Goal: Task Accomplishment & Management: Complete application form

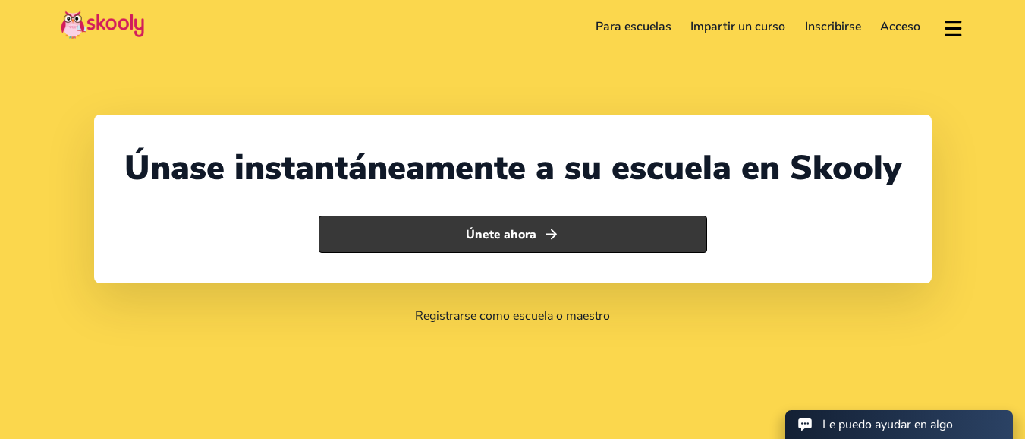
click at [558, 236] on icon "Arrow Forward" at bounding box center [551, 234] width 16 height 16
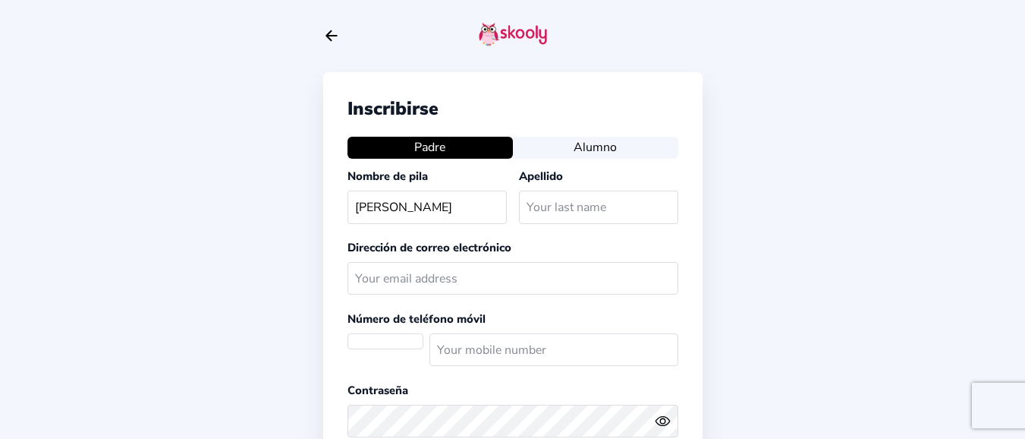
type input "Rogelio"
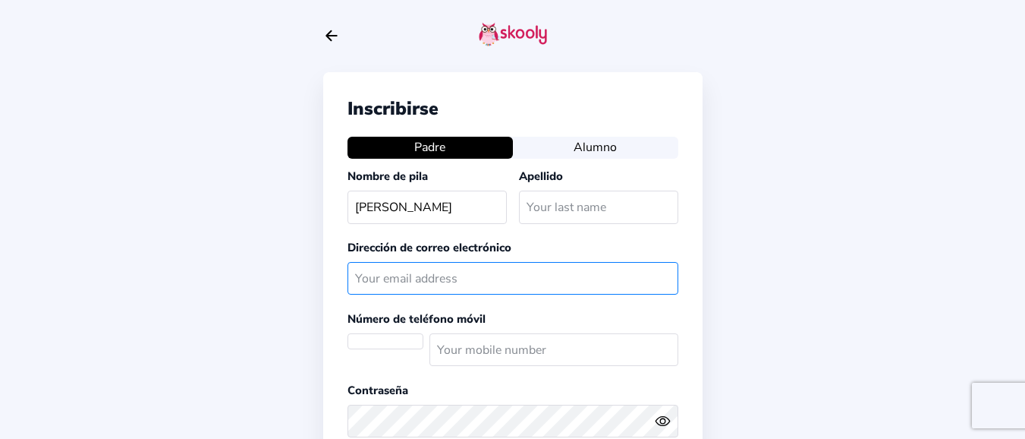
click at [478, 276] on input "text" at bounding box center [512, 278] width 331 height 33
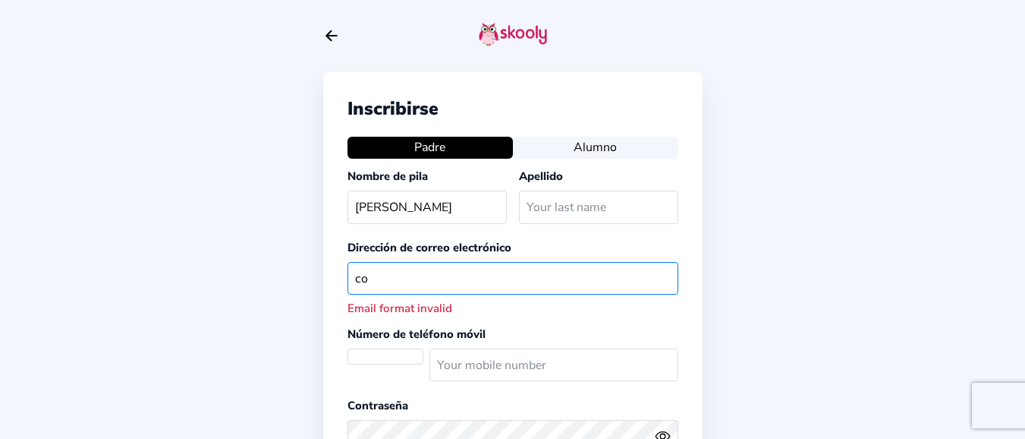
type input "c"
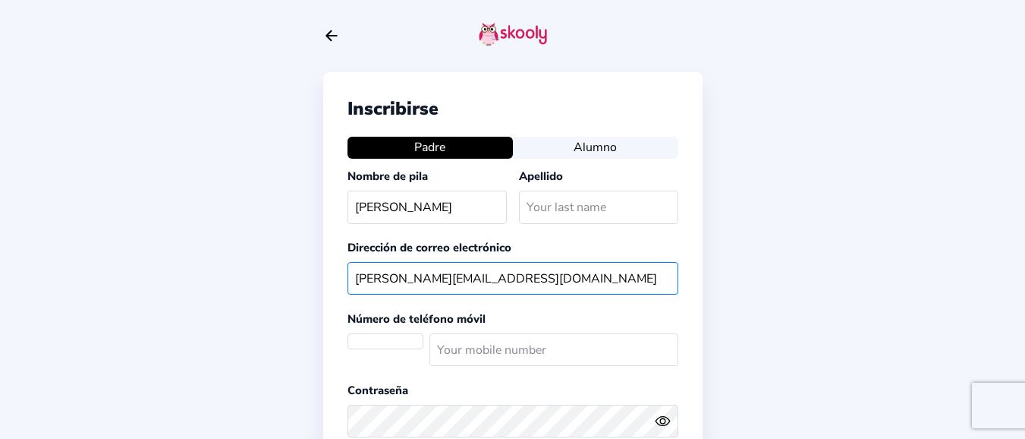
type input "rogelio.colima@jaliscoedu.mx"
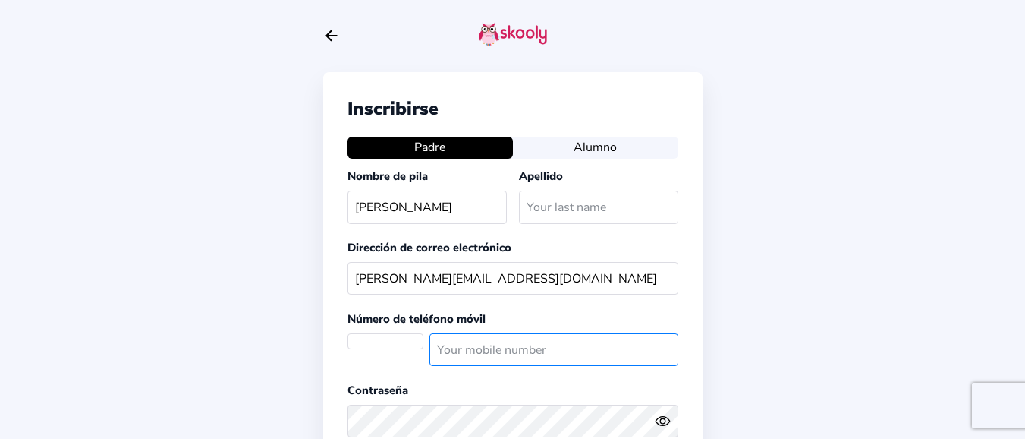
click at [468, 351] on input "number" at bounding box center [553, 349] width 249 height 33
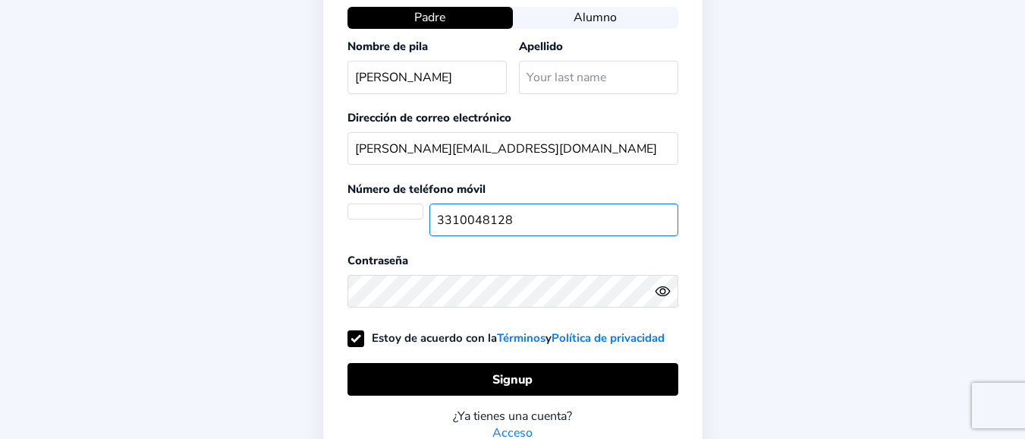
scroll to position [131, 0]
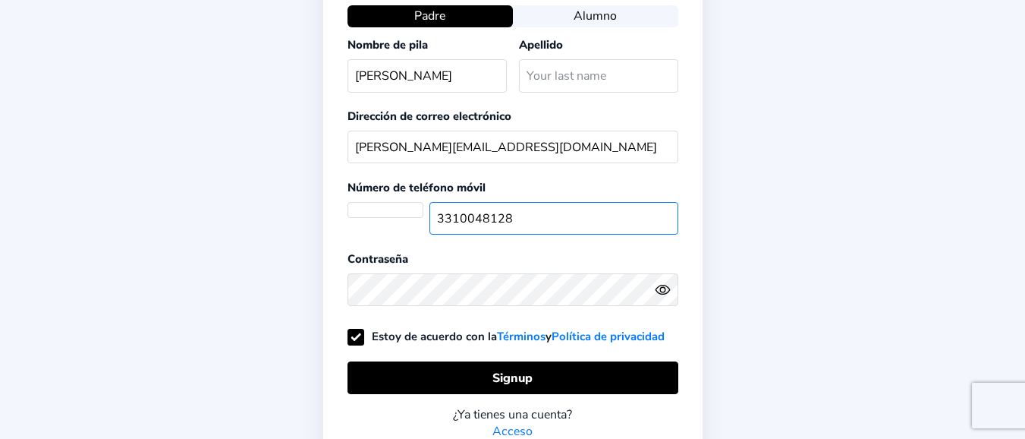
type input "3310048128"
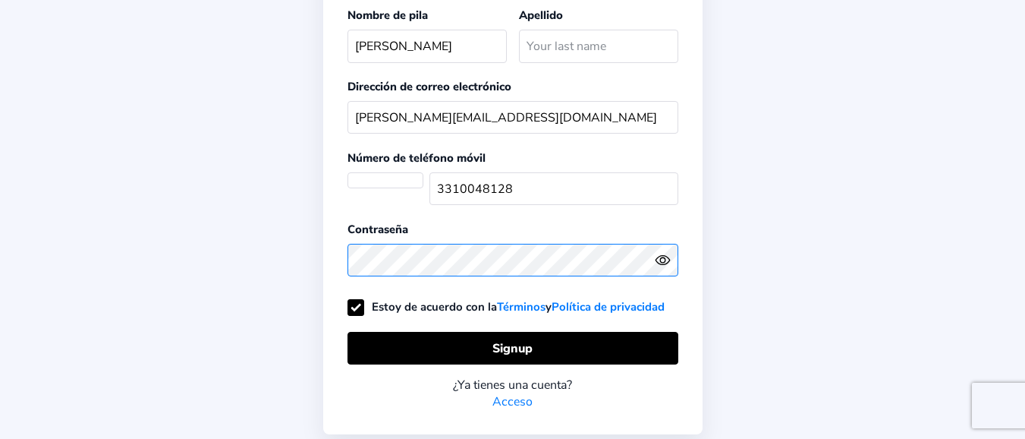
scroll to position [163, 0]
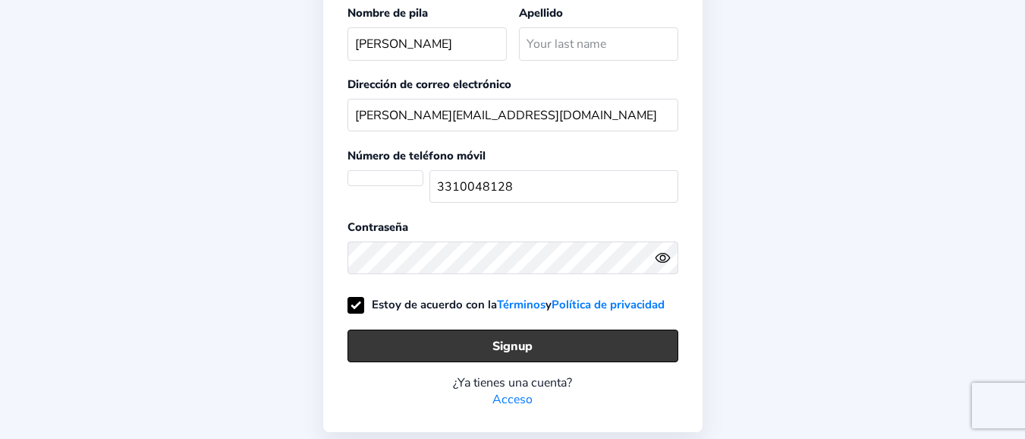
click at [584, 337] on button "Signup" at bounding box center [512, 345] width 331 height 33
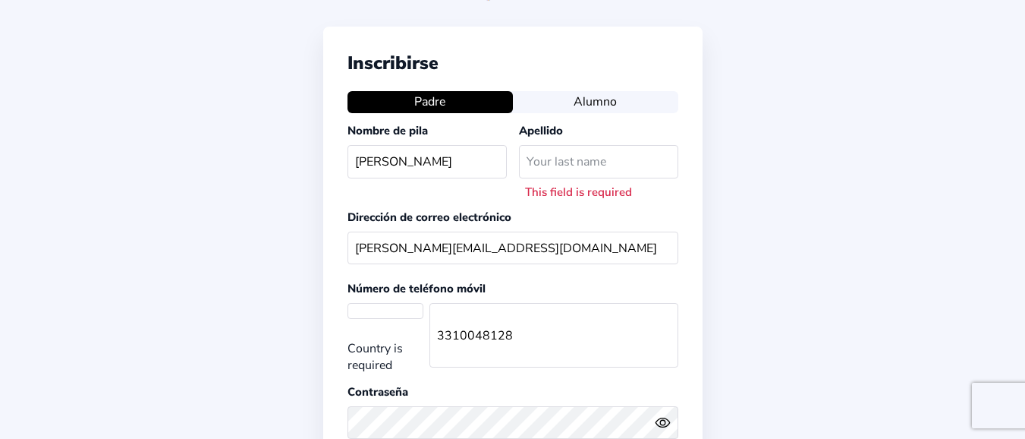
scroll to position [38, 0]
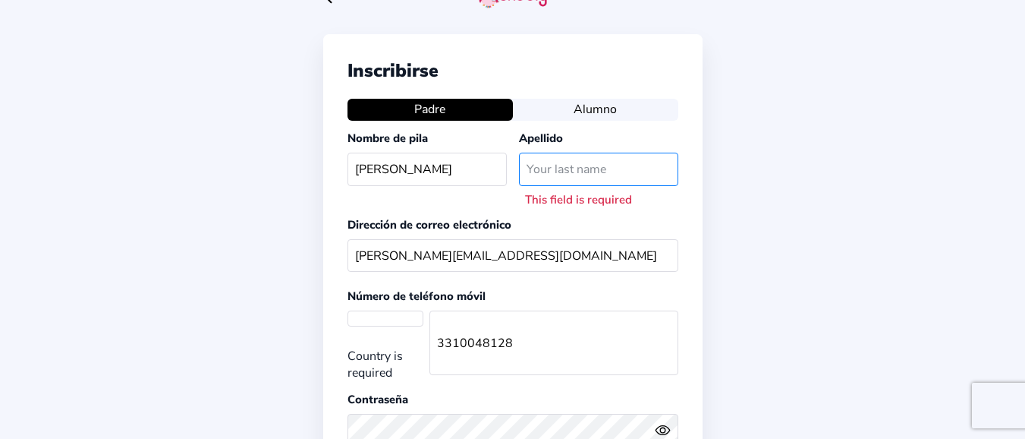
click at [579, 167] on input "text" at bounding box center [598, 169] width 159 height 33
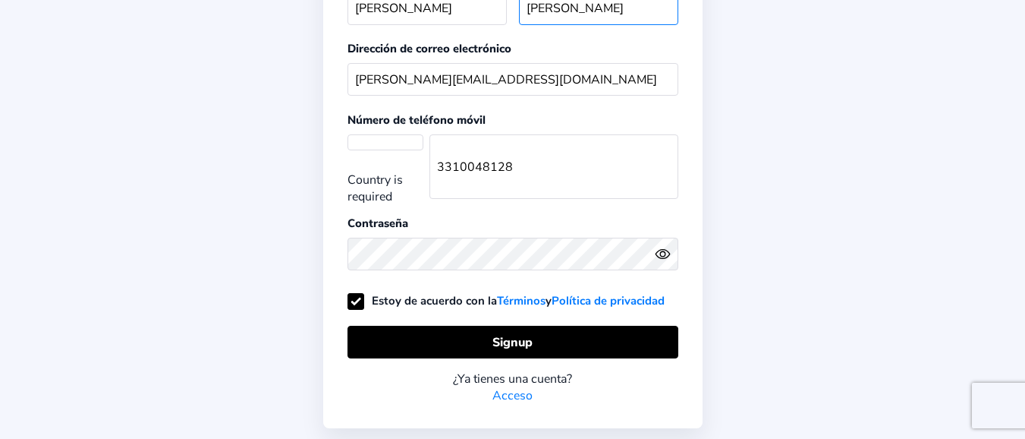
scroll to position [321, 0]
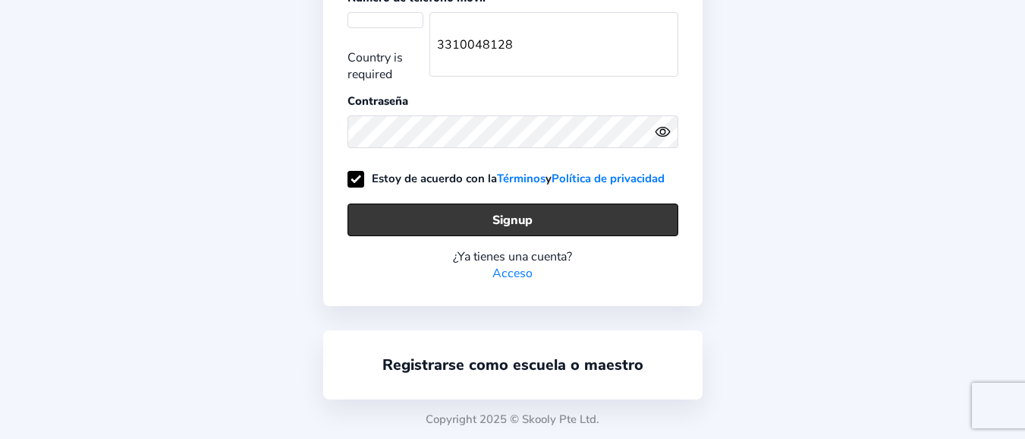
type input "Colima Romo"
click at [624, 223] on button "Signup" at bounding box center [512, 219] width 331 height 33
click at [510, 219] on button "Signup" at bounding box center [512, 219] width 331 height 33
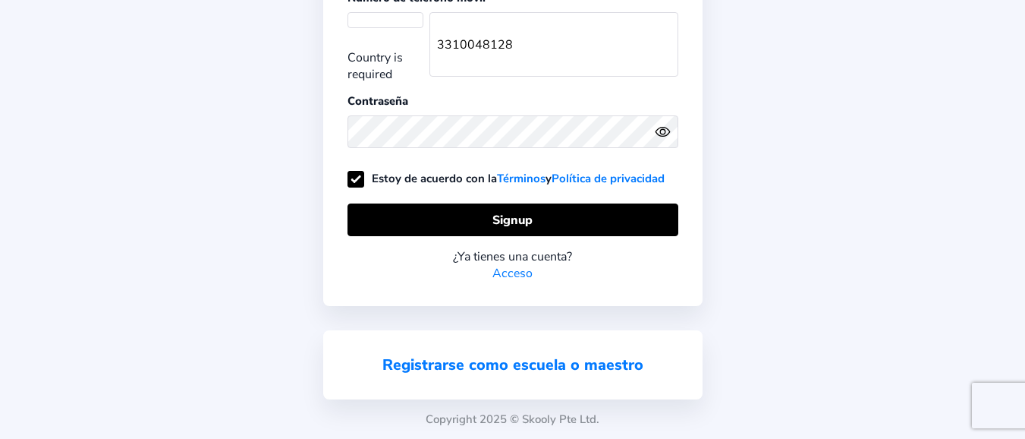
click at [512, 362] on link "Registrarse como escuela o maestro" at bounding box center [512, 364] width 261 height 20
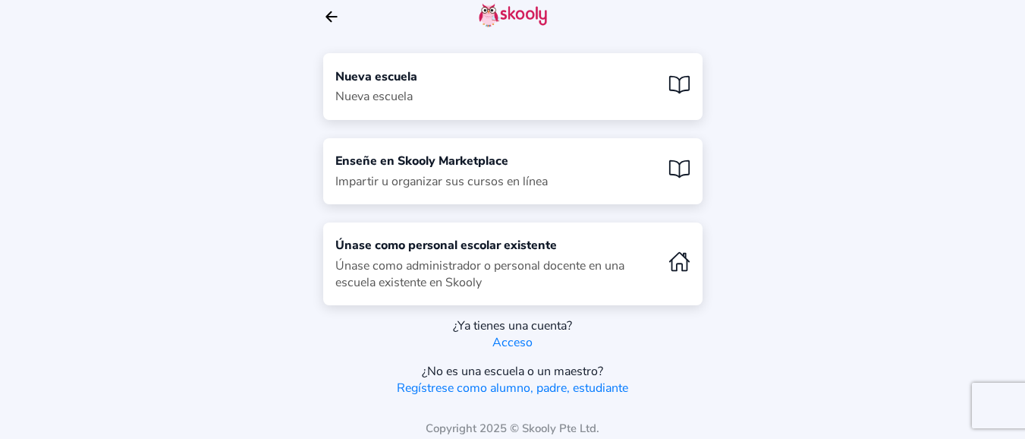
scroll to position [13, 0]
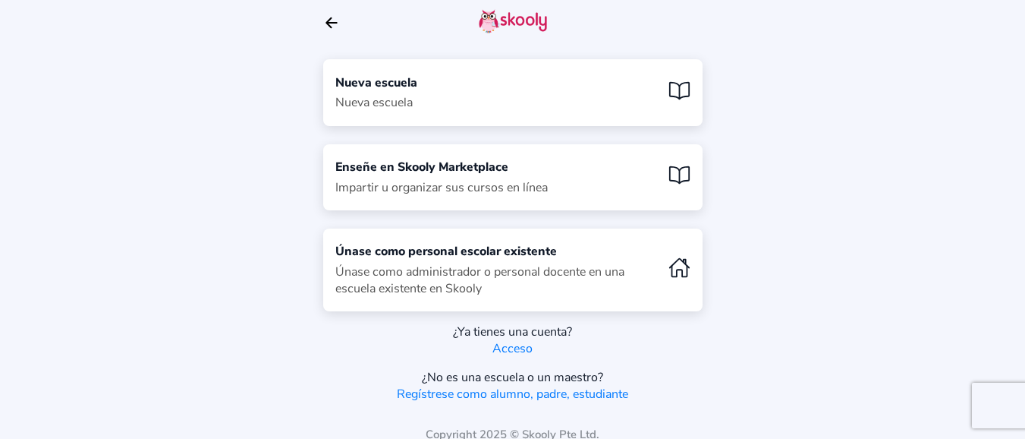
click at [683, 87] on icon "Book" at bounding box center [679, 91] width 22 height 22
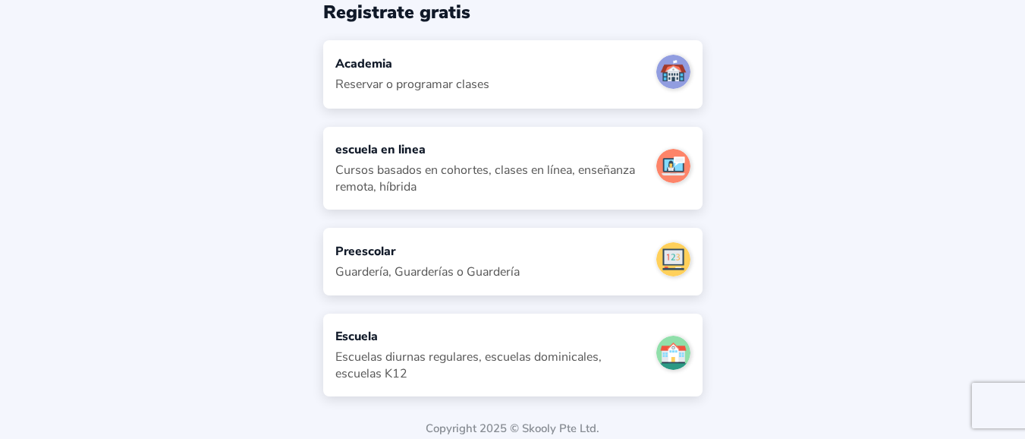
scroll to position [81, 0]
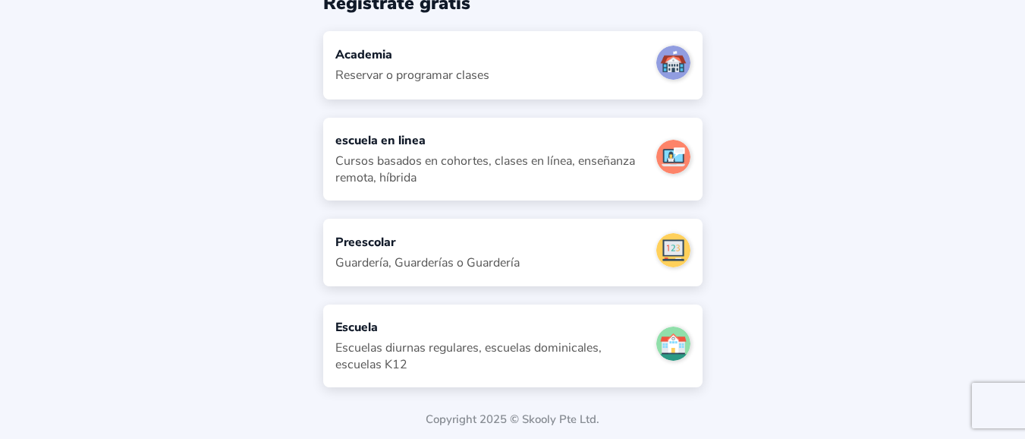
click at [436, 340] on div "Escuelas diurnas regulares, escuelas dominicales, escuelas K12" at bounding box center [489, 355] width 309 height 33
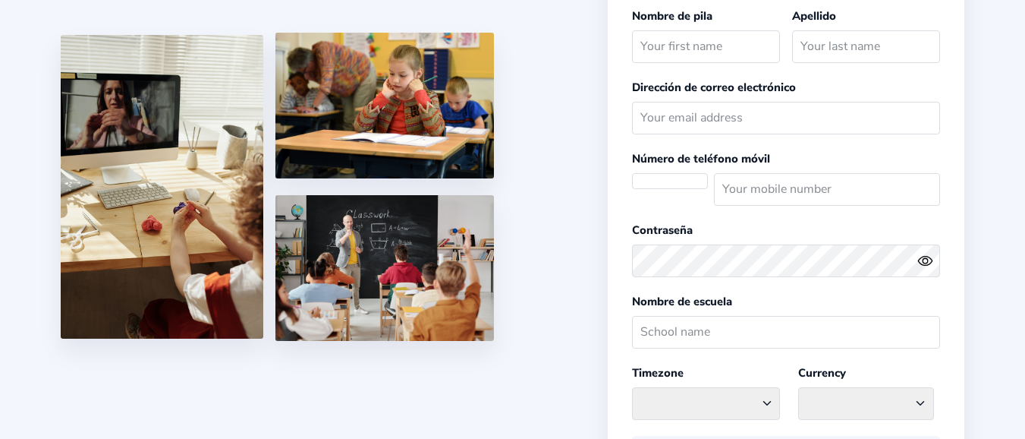
scroll to position [81, 0]
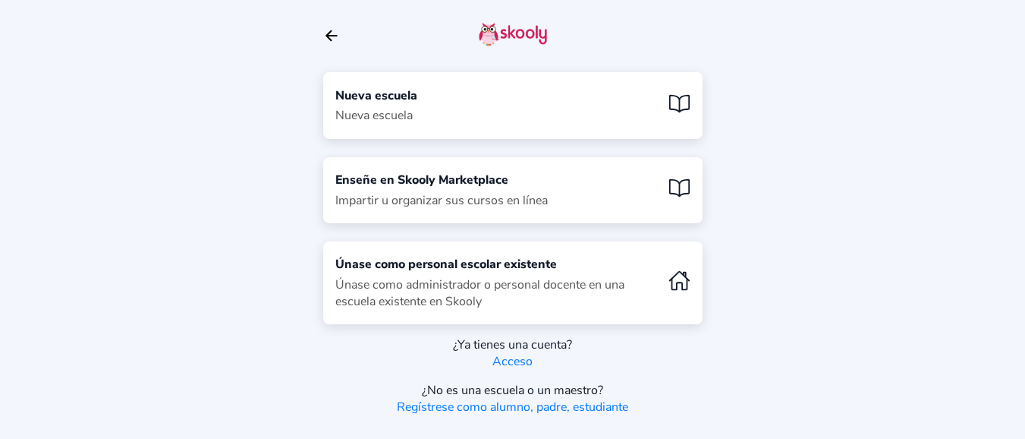
click at [333, 38] on icon "Arrow Back" at bounding box center [331, 35] width 17 height 17
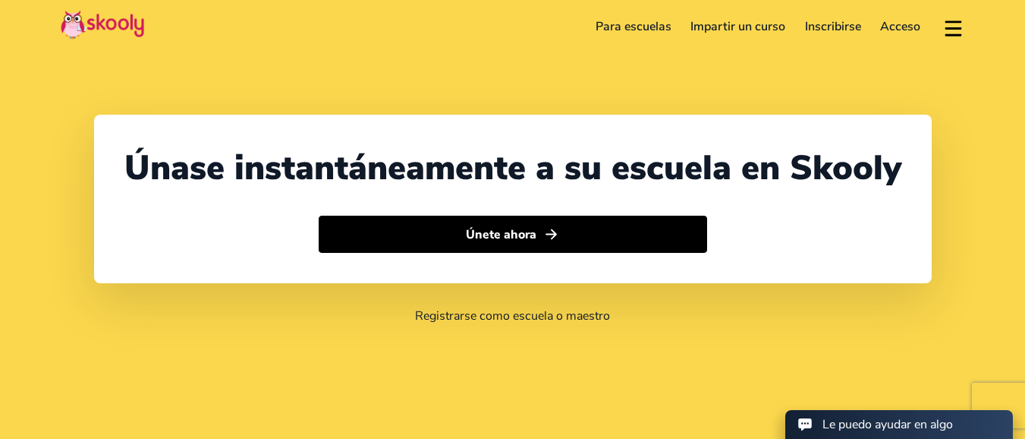
click at [640, 24] on link "Para escuelas" at bounding box center [634, 26] width 96 height 24
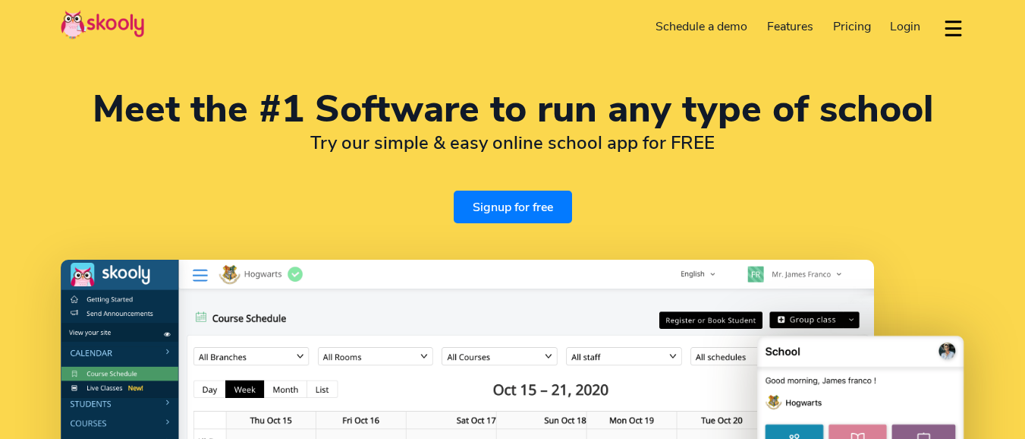
select select "en"
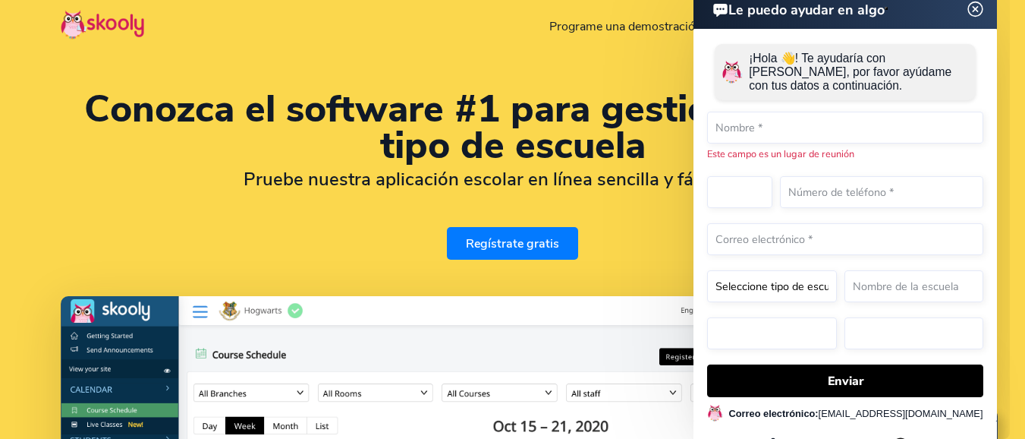
click at [355, 219] on div "Conozca el software #1 para gestionar cualquier tipo de escuela Pruebe nuestra …" at bounding box center [513, 175] width 904 height 168
click at [978, 11] on img at bounding box center [975, 9] width 29 height 19
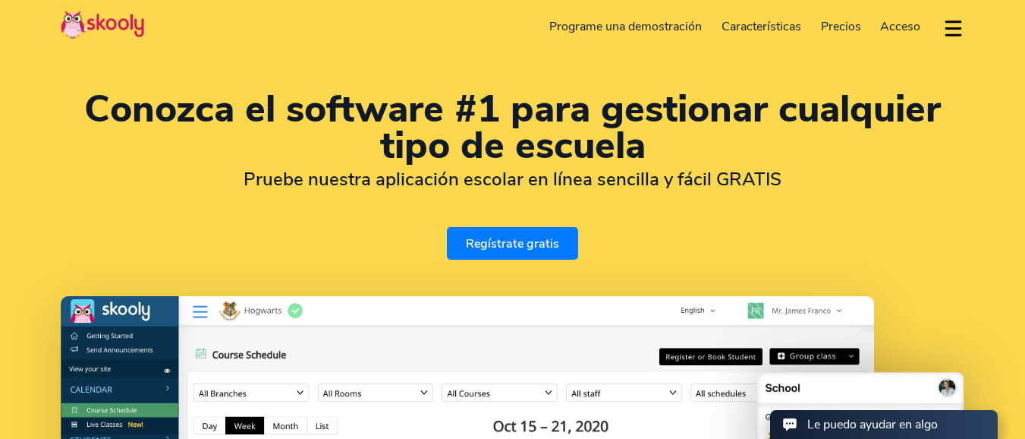
click at [912, 26] on font "Acceso" at bounding box center [900, 26] width 40 height 17
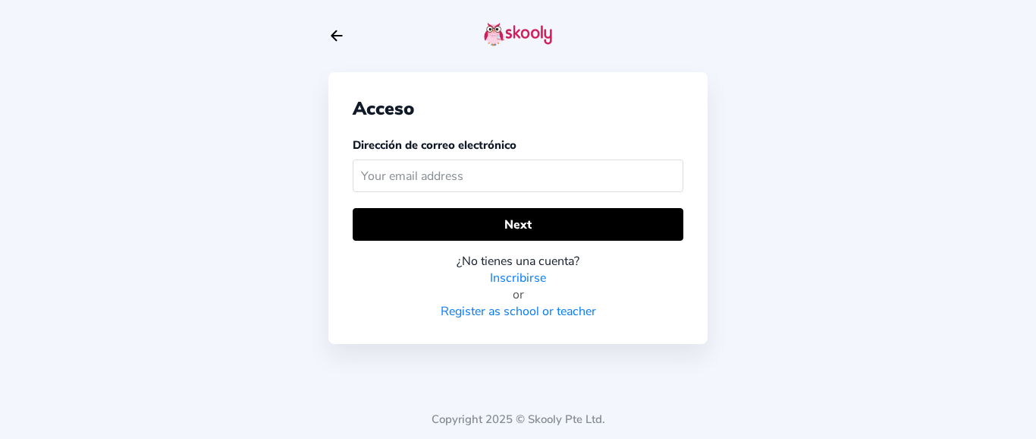
click at [515, 312] on link "Register as school or teacher" at bounding box center [519, 311] width 156 height 17
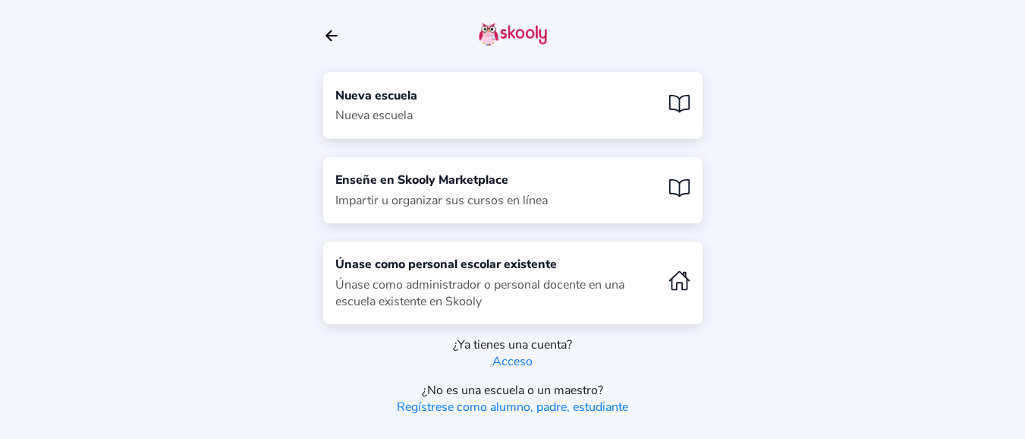
click at [532, 282] on div "Únase como administrador o personal docente en una escuela existente en Skooly" at bounding box center [495, 292] width 321 height 33
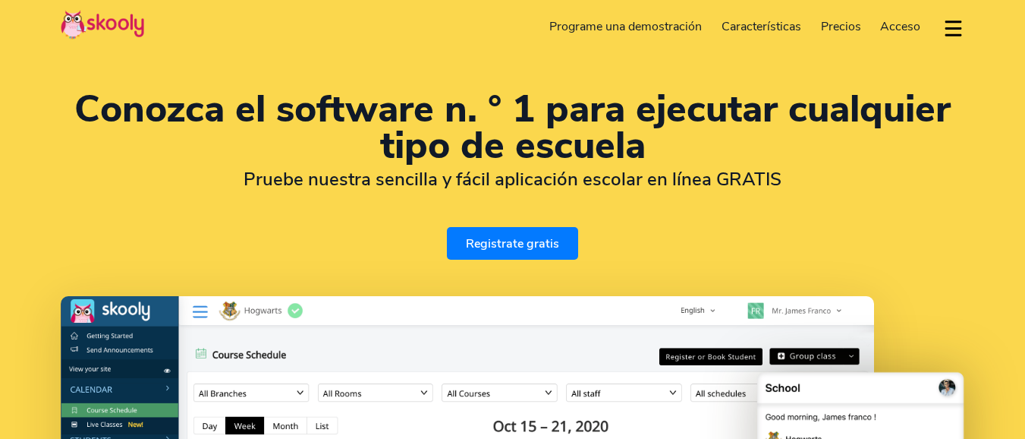
select select "es"
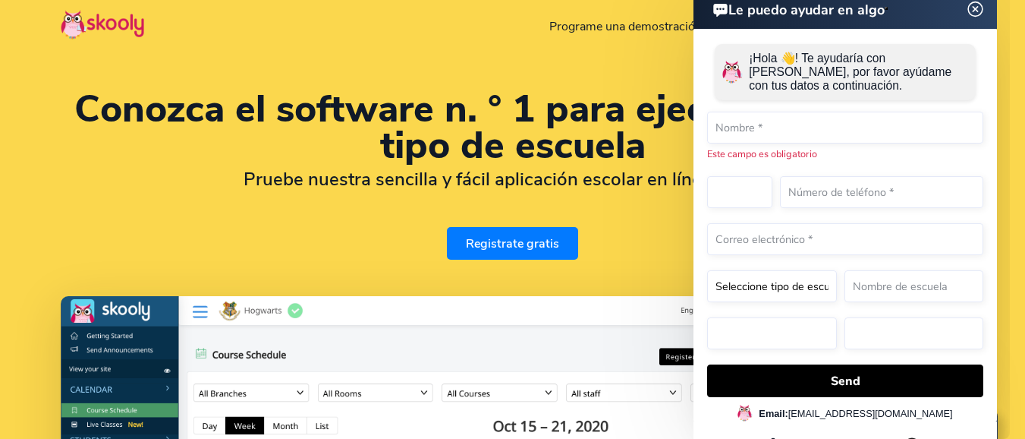
click at [978, 5] on img at bounding box center [975, 9] width 29 height 19
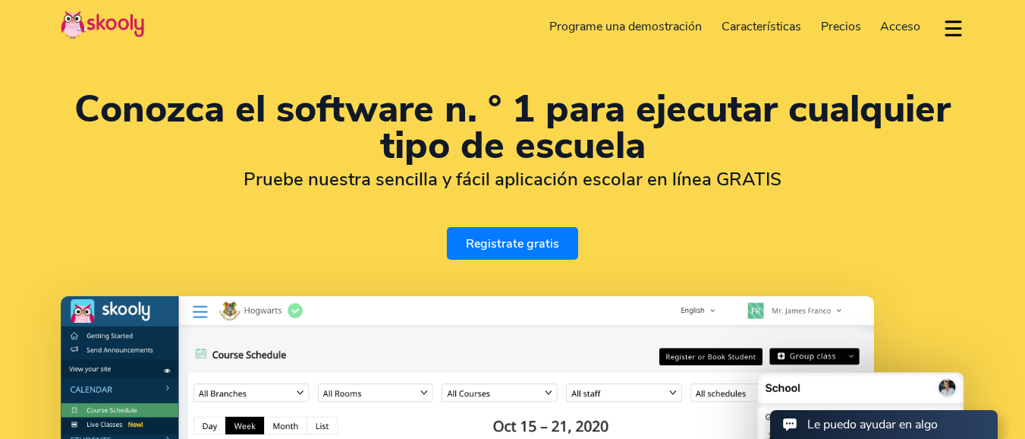
click at [964, 30] on header "Registrate gratis Programe una demostración Características Asistencia Facturac…" at bounding box center [512, 26] width 1025 height 53
click at [959, 27] on button "dropdown menu" at bounding box center [953, 28] width 22 height 35
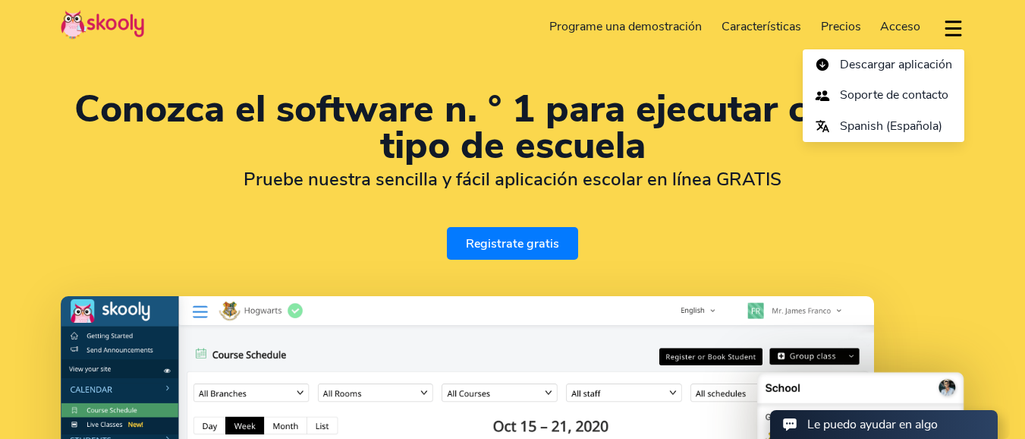
click at [683, 57] on div "Conozca el software n. ° 1 para ejecutar cualquier tipo de escuela Pruebe nuest…" at bounding box center [512, 424] width 1025 height 849
